Goal: Check status: Check status

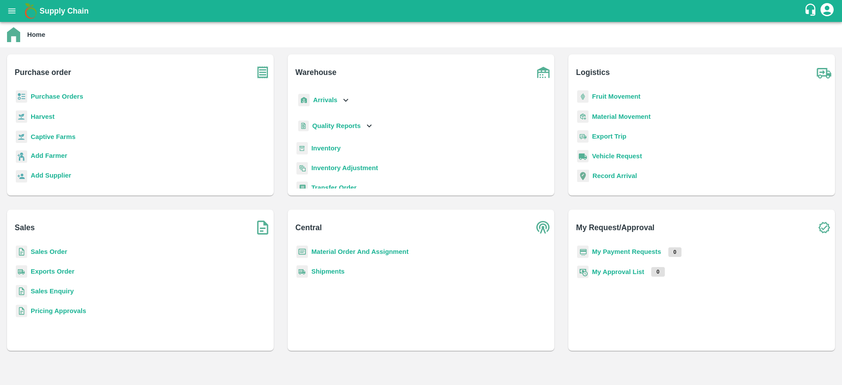
click at [75, 182] on div "Add Supplier" at bounding box center [140, 181] width 253 height 23
click at [611, 252] on b "My Payment Requests" at bounding box center [626, 251] width 69 height 7
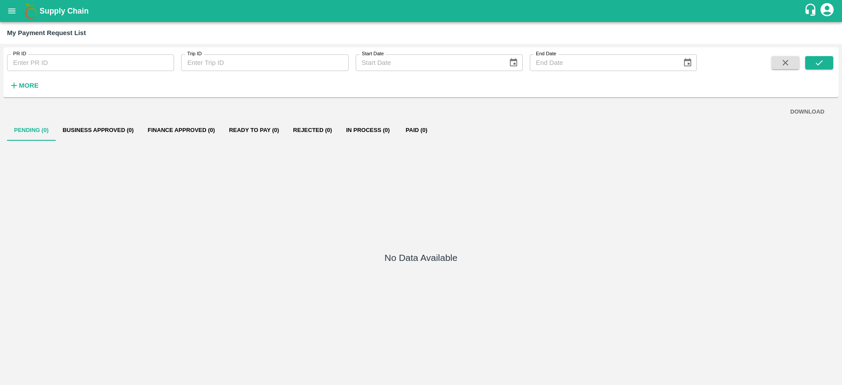
click at [143, 62] on input "PR ID" at bounding box center [90, 62] width 167 height 17
paste input "248893"
type input "248893"
click at [817, 59] on icon "submit" at bounding box center [820, 63] width 10 height 10
